Goal: Communication & Community: Ask a question

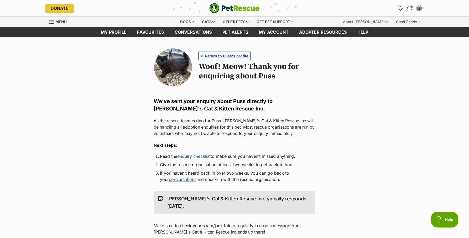
click at [230, 56] on span "Return to Puss's profile" at bounding box center [226, 56] width 43 height 6
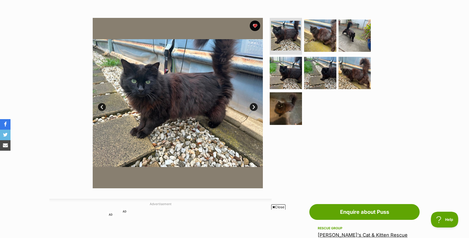
scroll to position [273, 0]
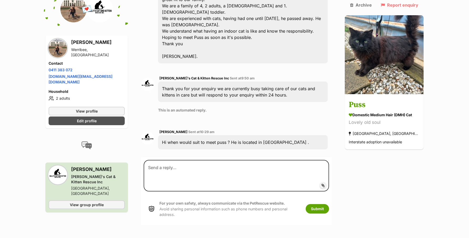
scroll to position [179, 0]
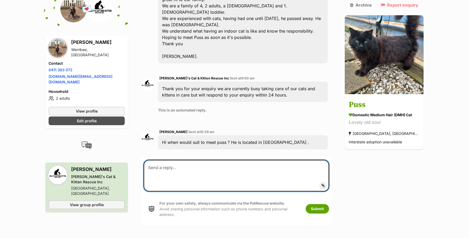
click at [235, 160] on textarea at bounding box center [237, 176] width 186 height 32
click at [193, 160] on textarea "We are flexible today and tomorrow afternoon" at bounding box center [237, 176] width 186 height 32
click at [238, 160] on textarea "We are flexible today (Friday) and tomorrow afternoon" at bounding box center [237, 176] width 186 height 32
click at [297, 160] on textarea "We are flexible today (Friday) and tomorrow (Saturday) afternoon" at bounding box center [237, 176] width 186 height 32
type textarea "We are flexible today (Friday) and tomorrow (Saturday) afternoon ."
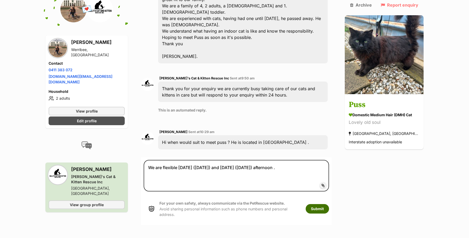
click at [328, 204] on button "Submit" at bounding box center [317, 208] width 23 height 9
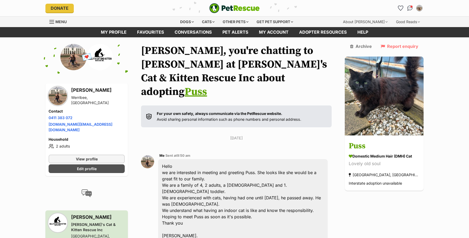
scroll to position [150, 0]
